Goal: Check status: Check status

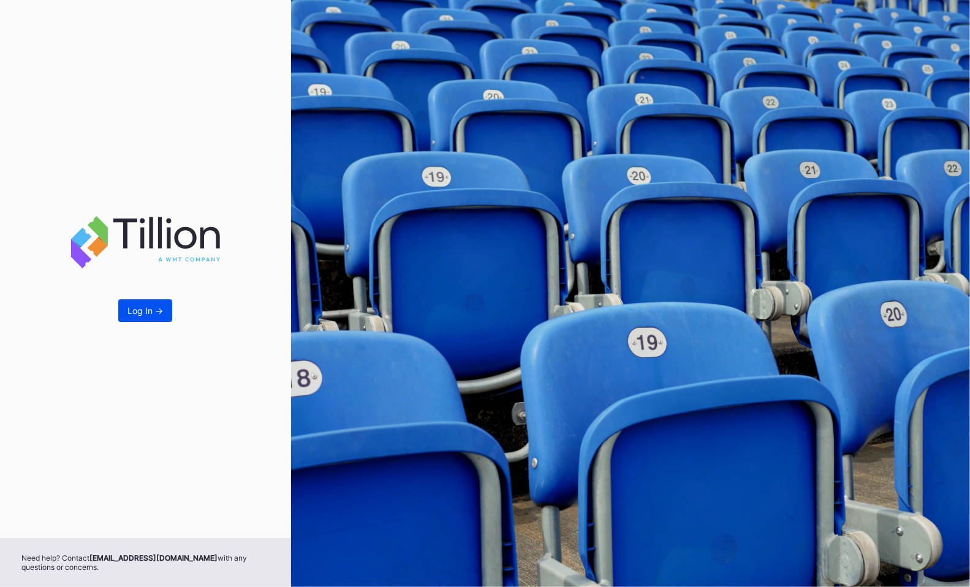
click at [150, 309] on div "Log In ->" at bounding box center [145, 311] width 36 height 10
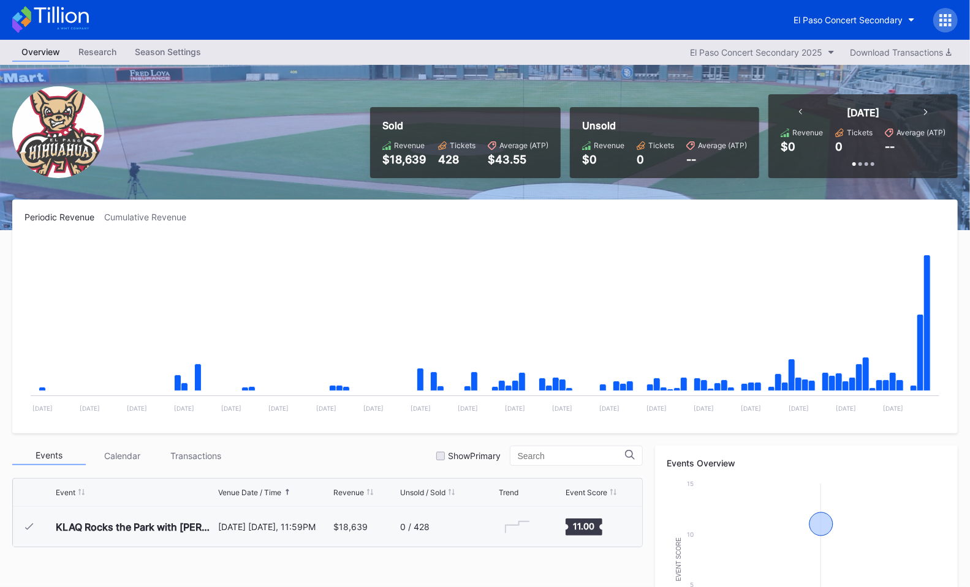
click at [943, 14] on icon at bounding box center [945, 20] width 12 height 12
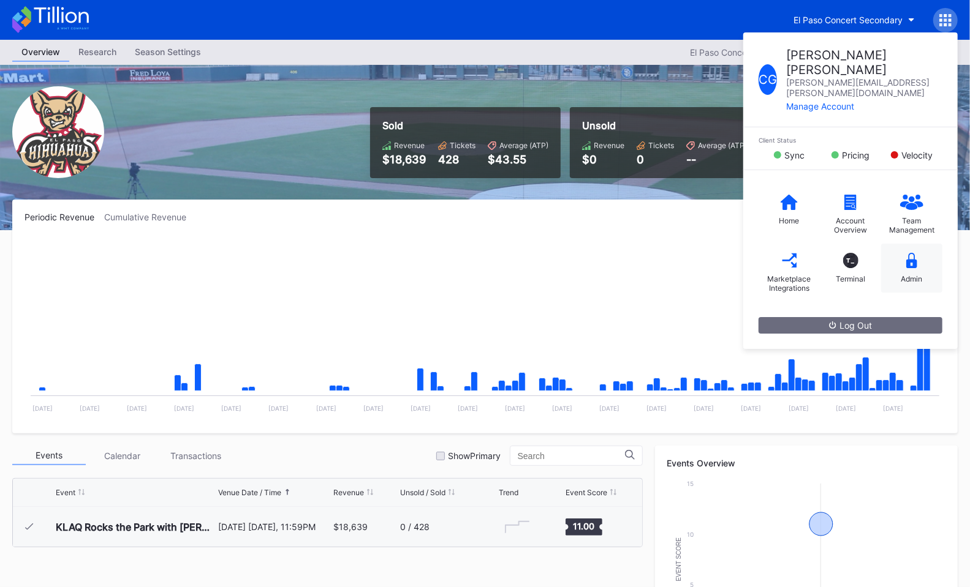
click at [894, 244] on div "Admin" at bounding box center [911, 268] width 61 height 49
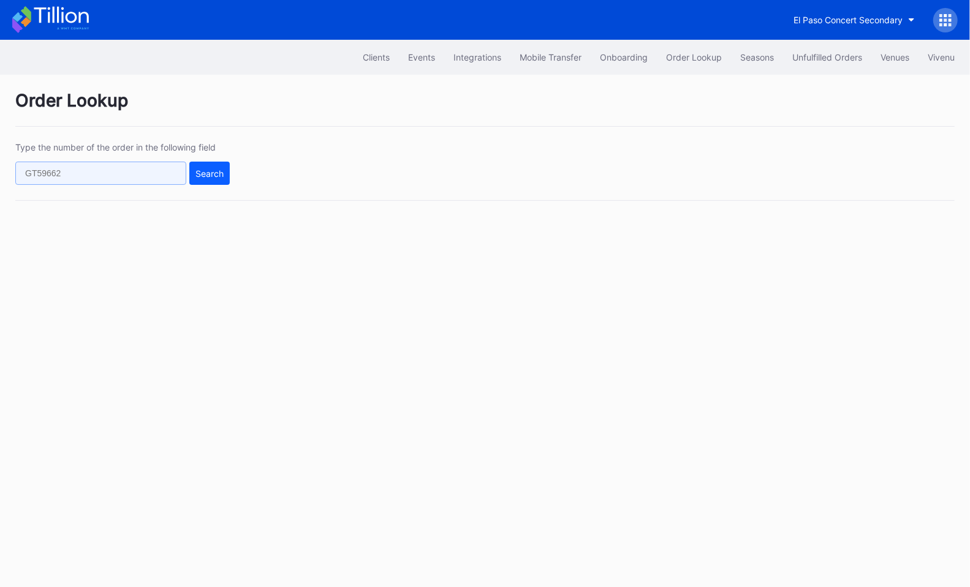
click at [157, 169] on input "text" at bounding box center [100, 173] width 171 height 23
paste input "61x8cnp9e18"
type input "61x8cnp9e18"
click at [201, 174] on div "Search" at bounding box center [209, 173] width 28 height 10
